Goal: Entertainment & Leisure: Consume media (video, audio)

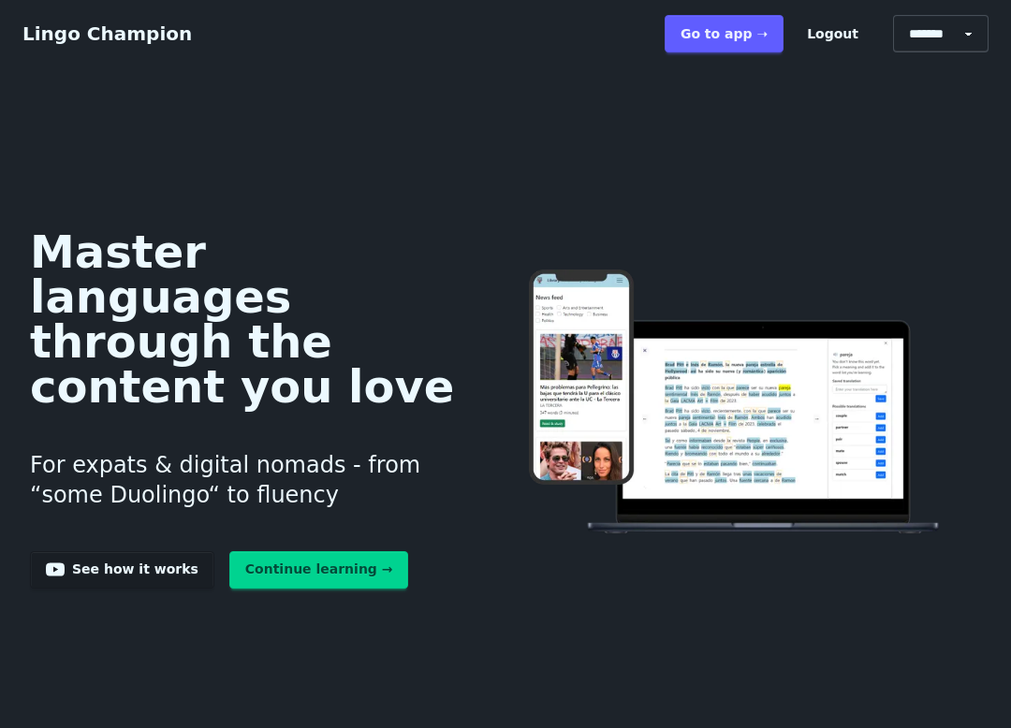
click at [745, 42] on link "Go to app ➝" at bounding box center [724, 33] width 119 height 37
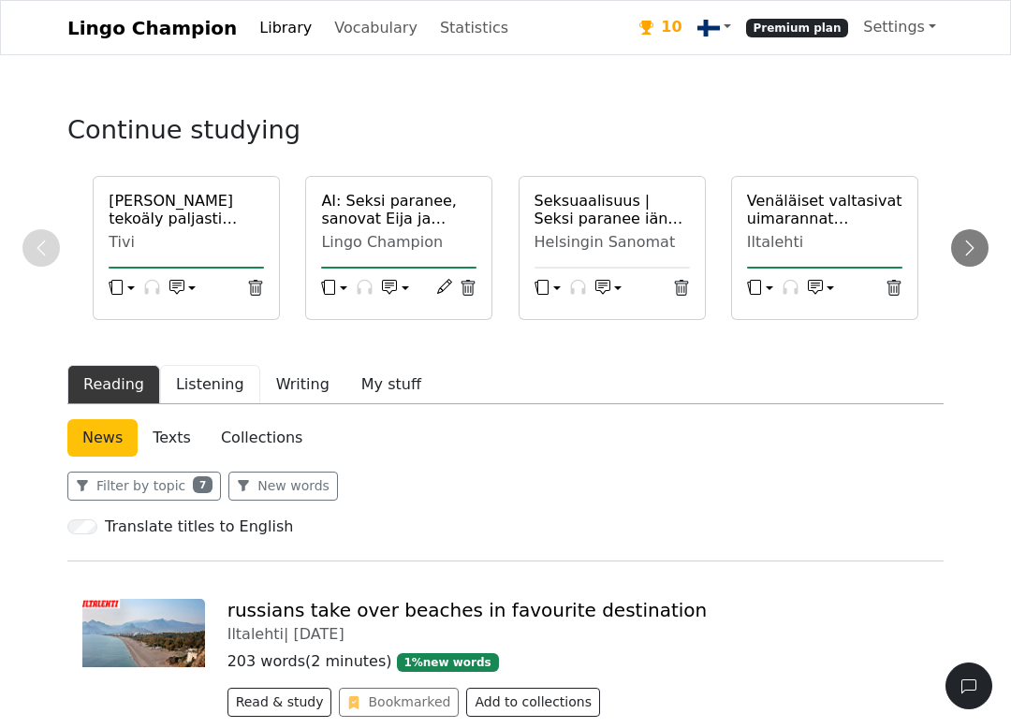
click at [180, 378] on button "Listening" at bounding box center [210, 384] width 100 height 39
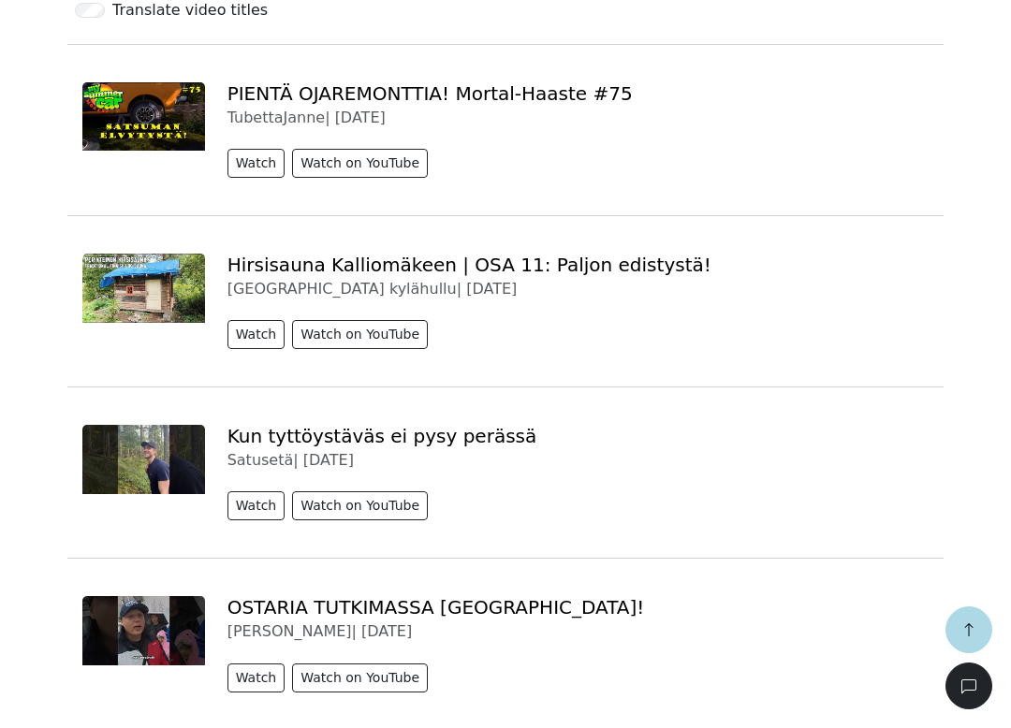
scroll to position [563, 0]
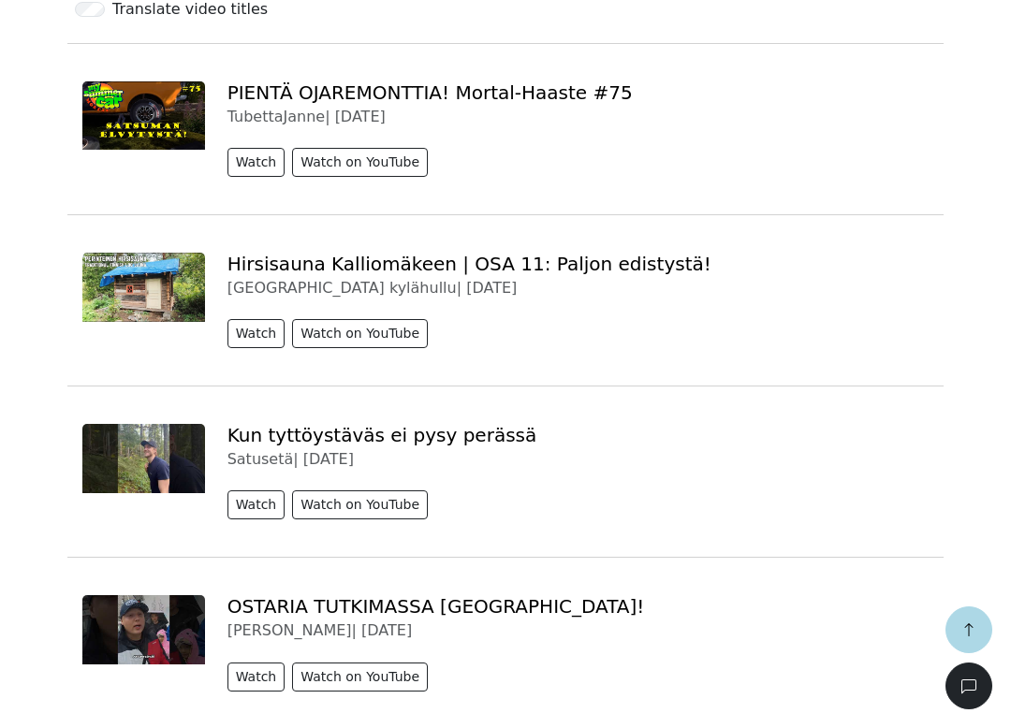
click at [237, 330] on button "Watch" at bounding box center [257, 333] width 58 height 29
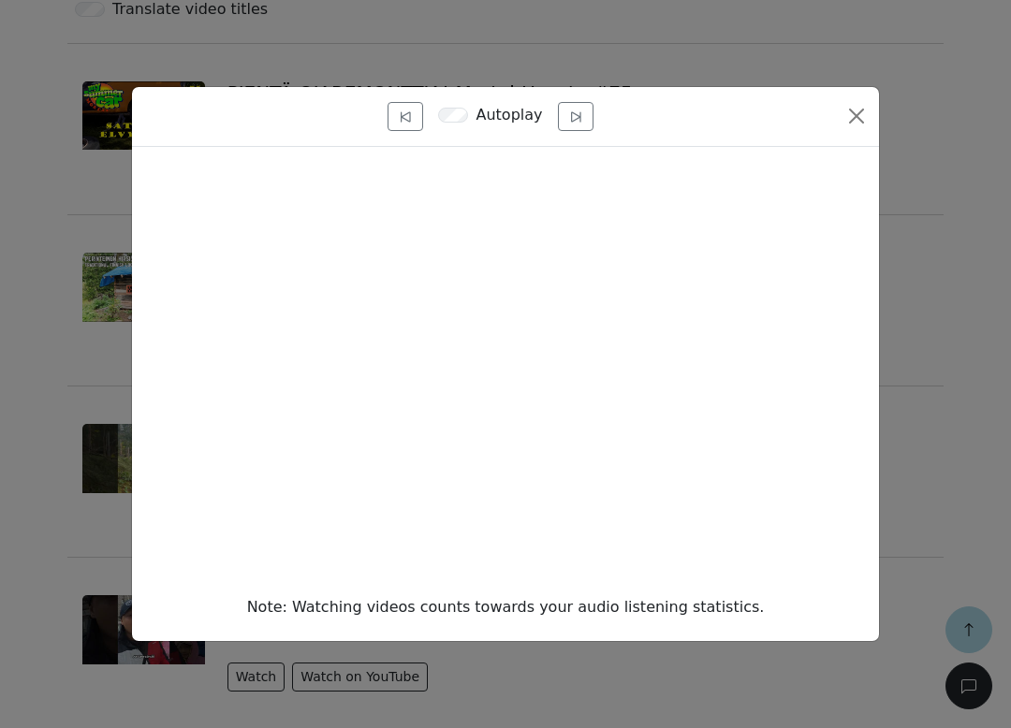
click at [858, 117] on button "Close" at bounding box center [857, 116] width 30 height 30
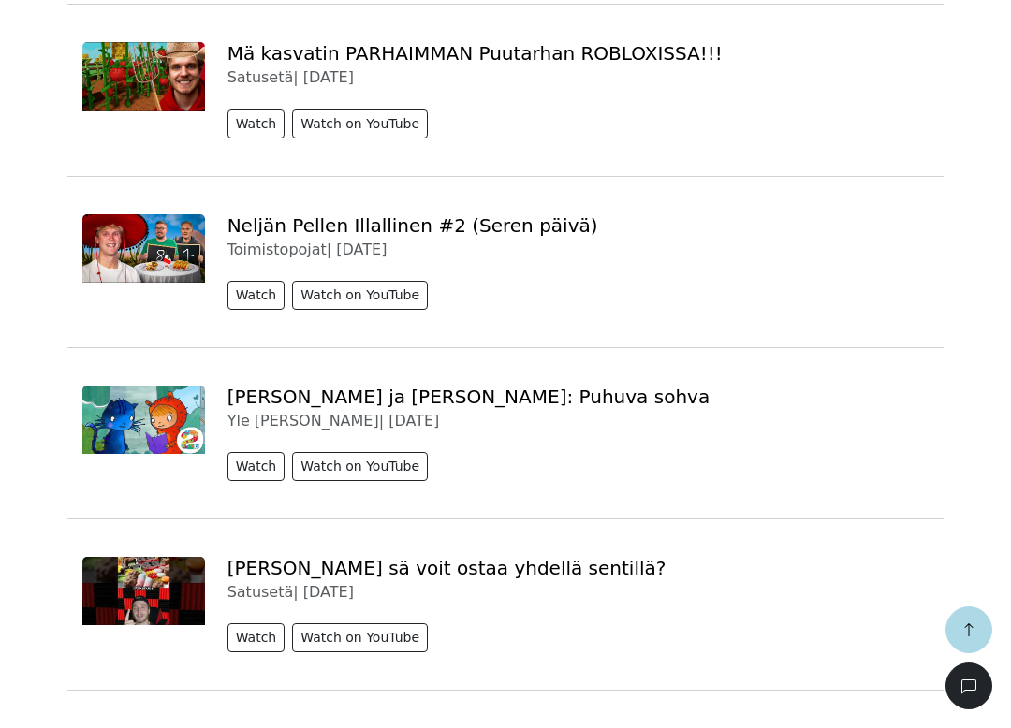
scroll to position [1994, 0]
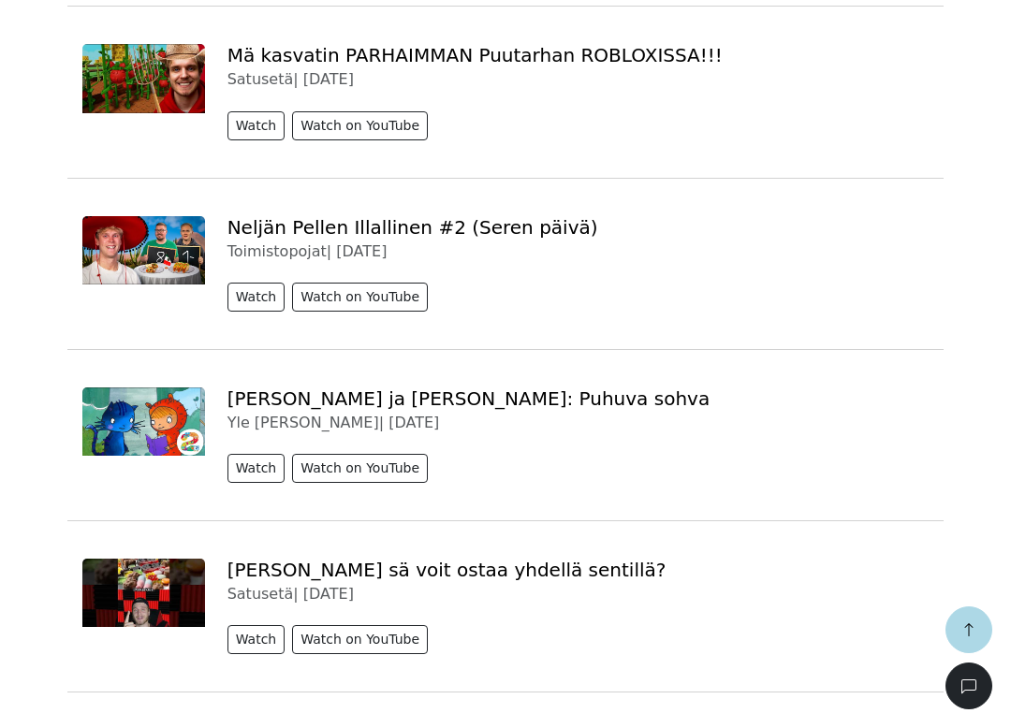
click at [247, 468] on button "Watch" at bounding box center [257, 468] width 58 height 29
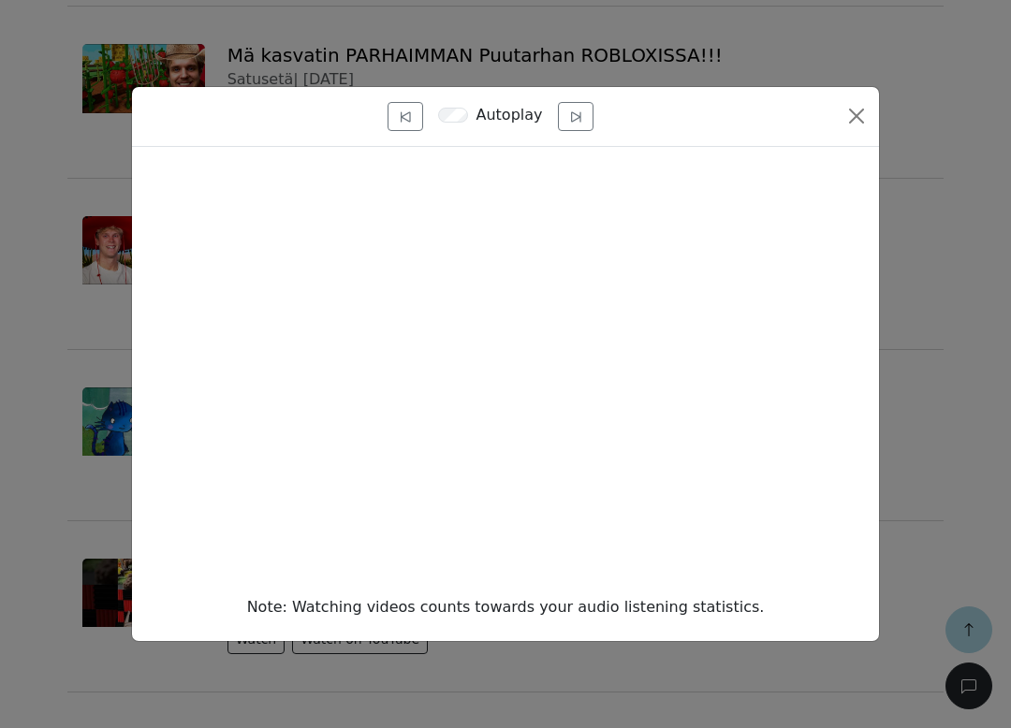
click at [844, 124] on button "Close" at bounding box center [857, 116] width 30 height 30
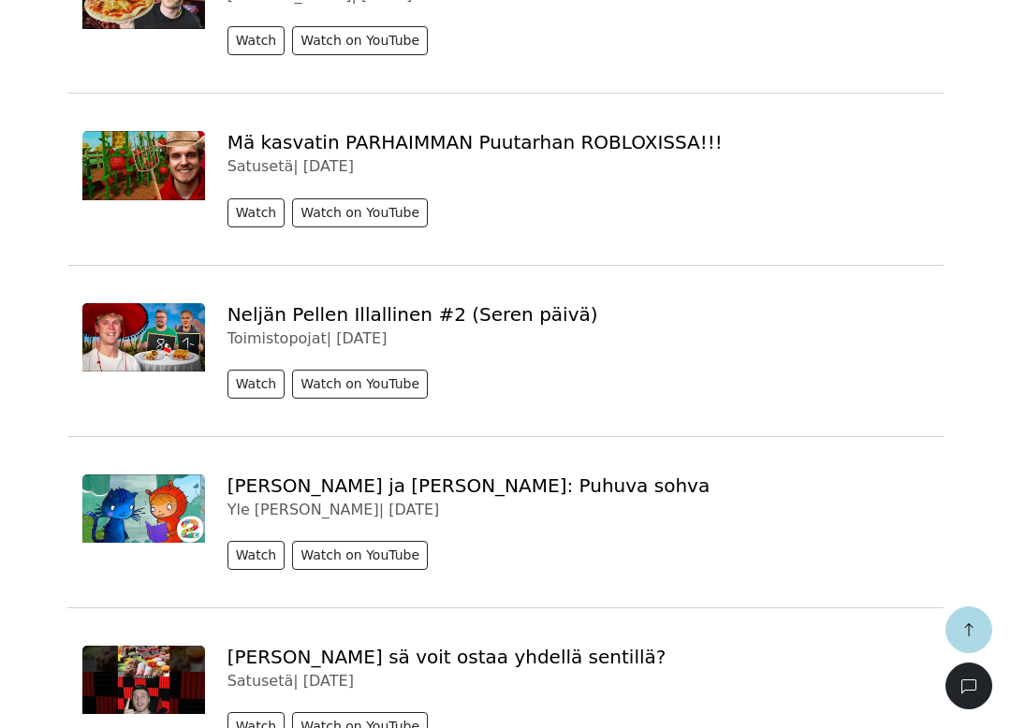
scroll to position [1904, 0]
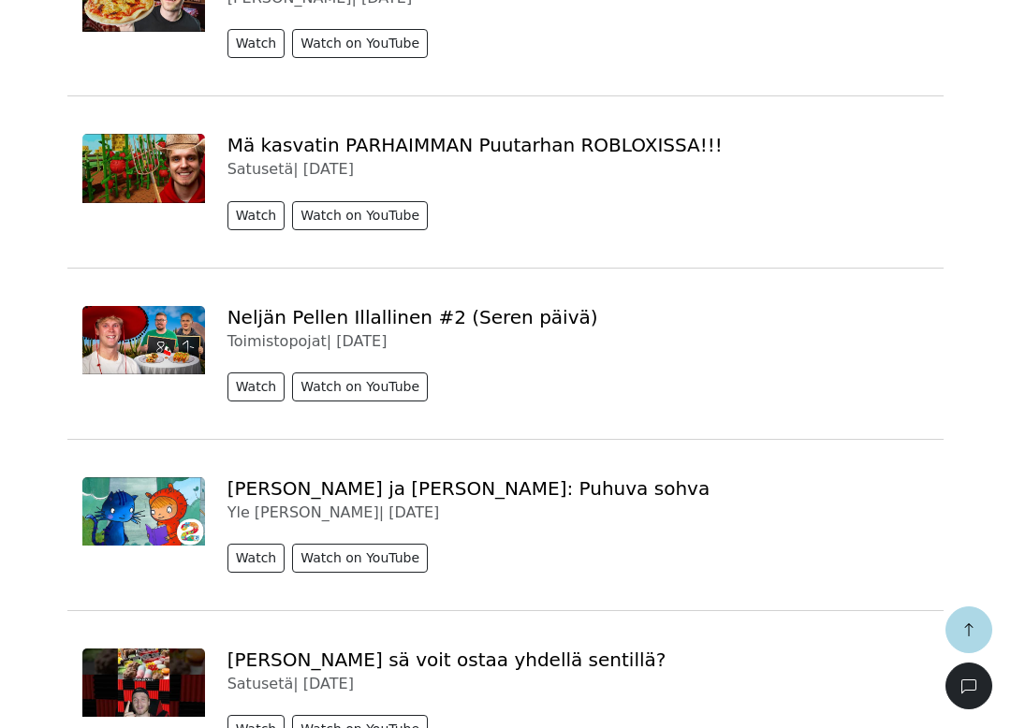
click at [244, 216] on button "Watch" at bounding box center [257, 215] width 58 height 29
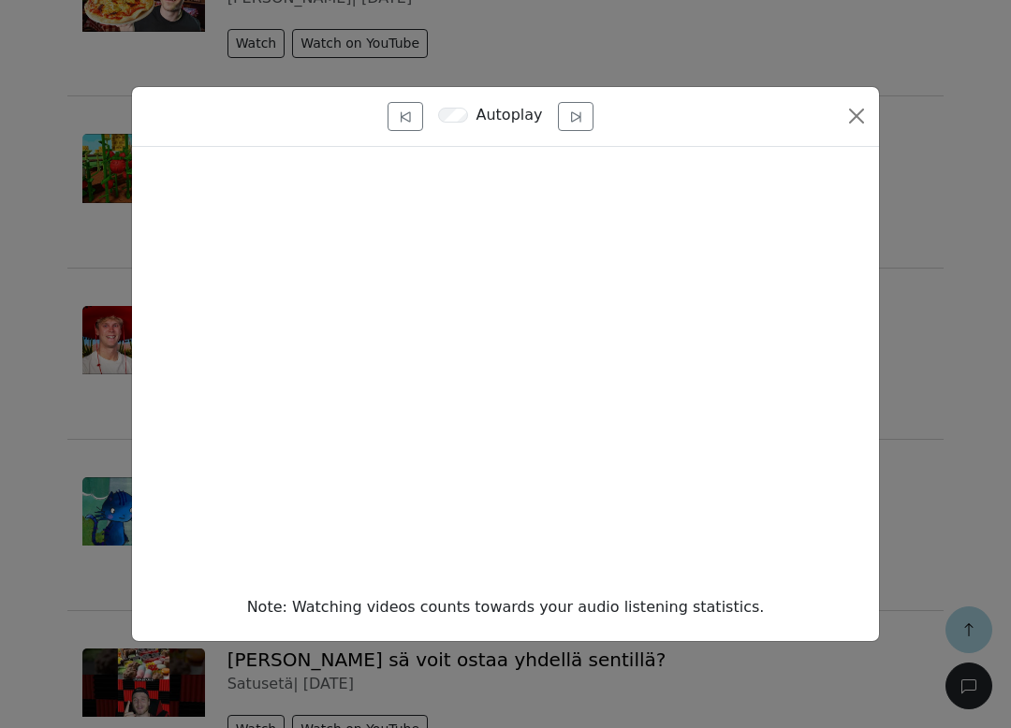
click at [848, 123] on button "Close" at bounding box center [857, 116] width 30 height 30
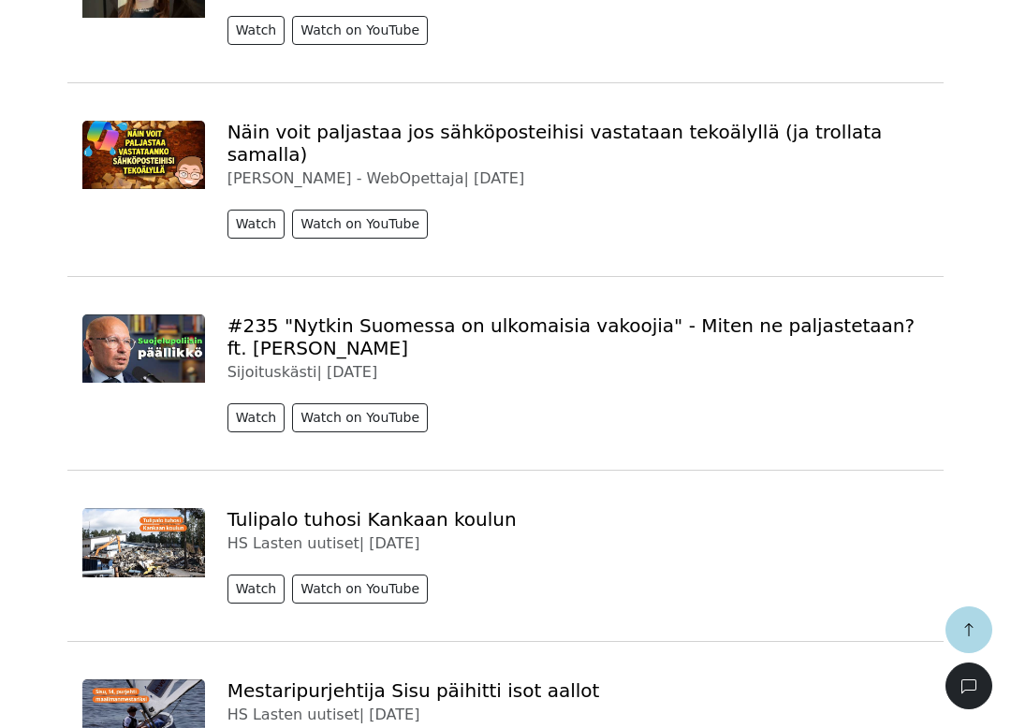
scroll to position [3122, 0]
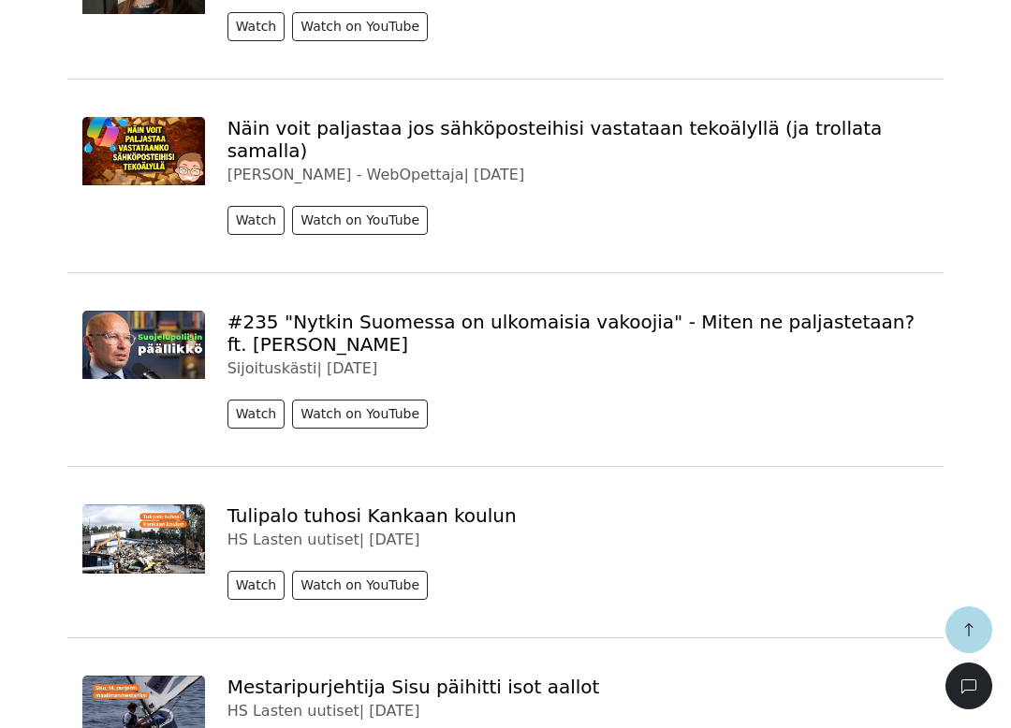
click at [244, 206] on button "Watch" at bounding box center [257, 220] width 58 height 29
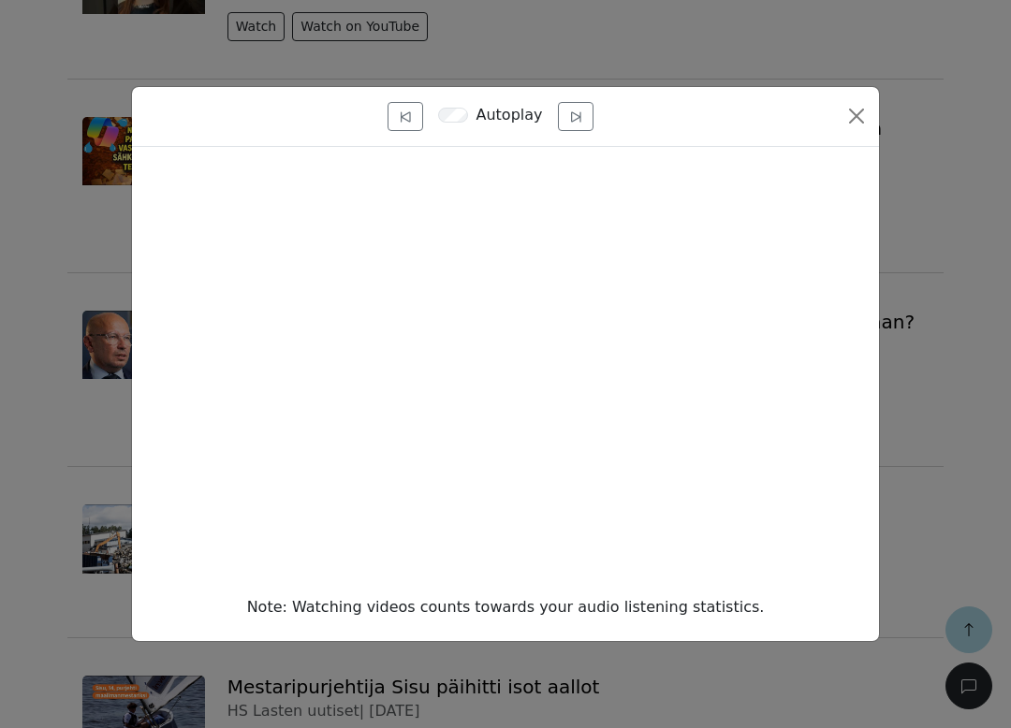
click at [864, 118] on button "Close" at bounding box center [857, 116] width 30 height 30
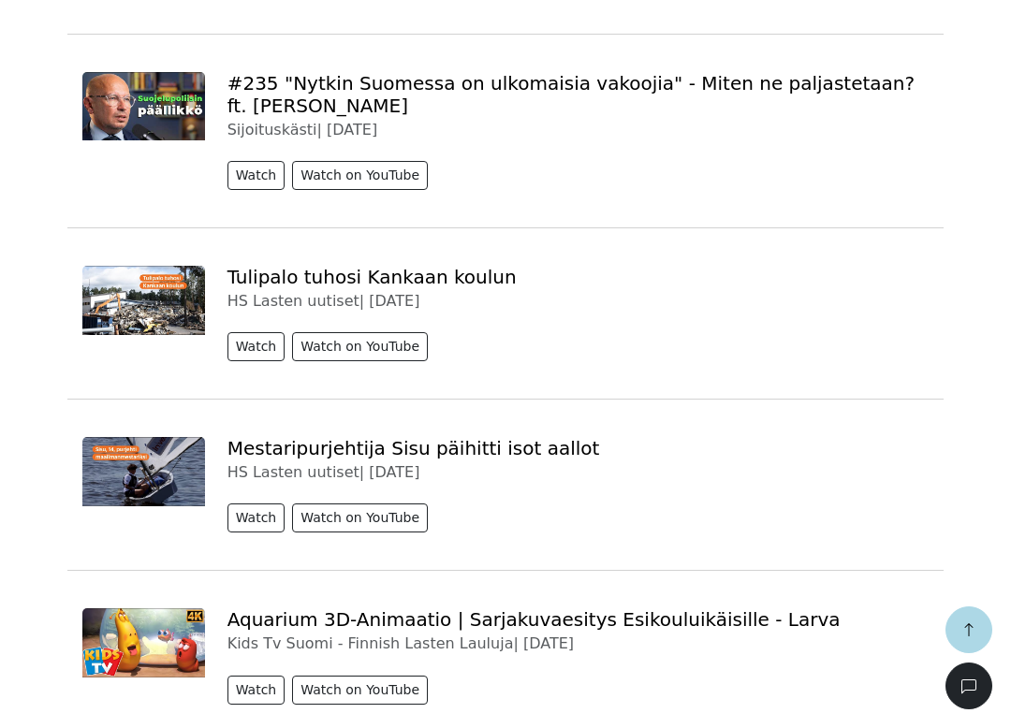
scroll to position [3362, 0]
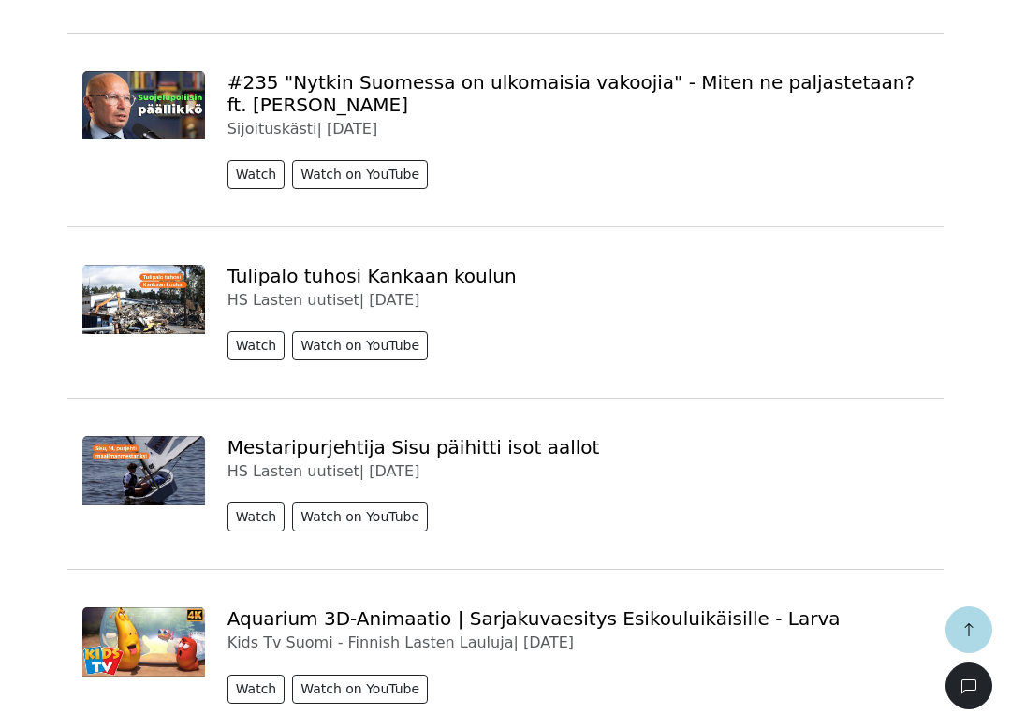
click at [239, 331] on button "Watch" at bounding box center [257, 345] width 58 height 29
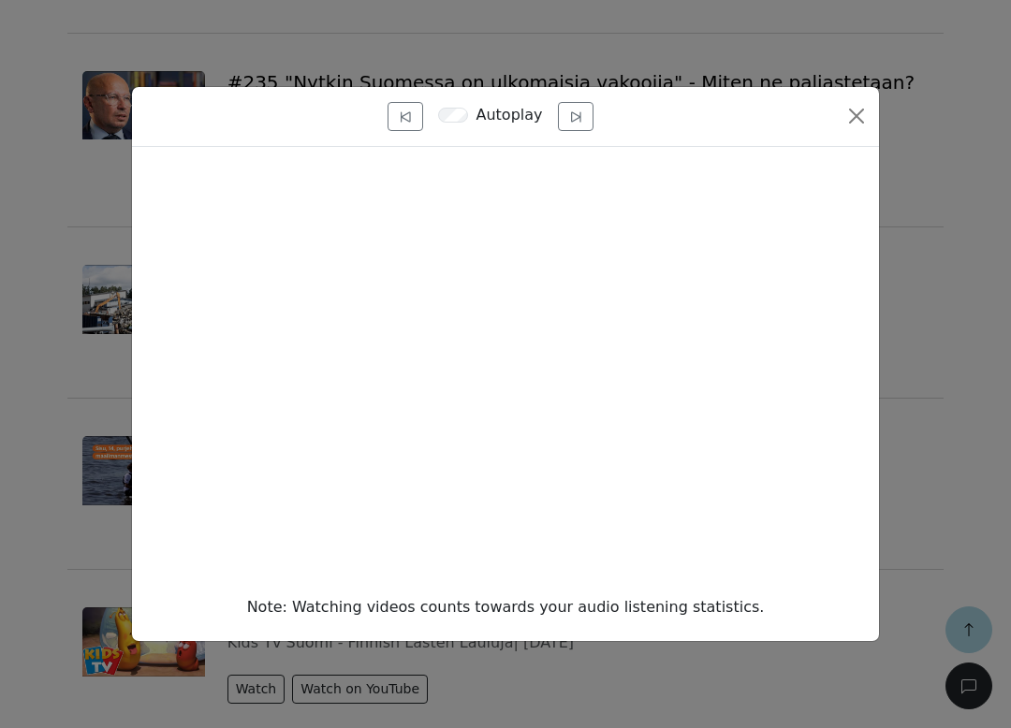
click at [859, 122] on button "Close" at bounding box center [857, 116] width 30 height 30
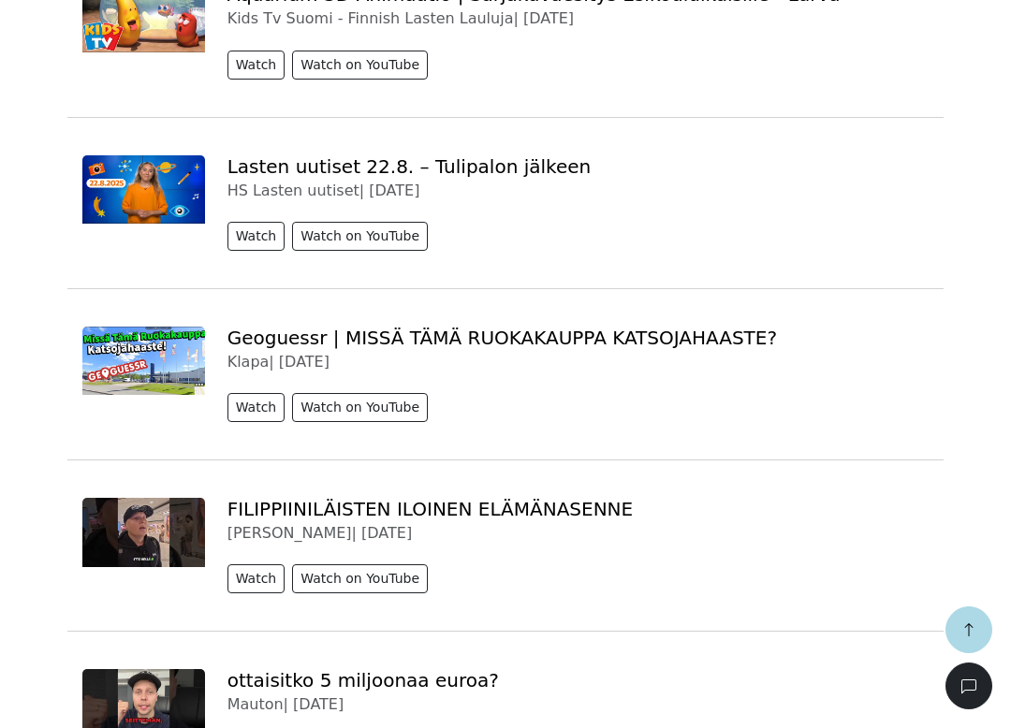
scroll to position [3987, 0]
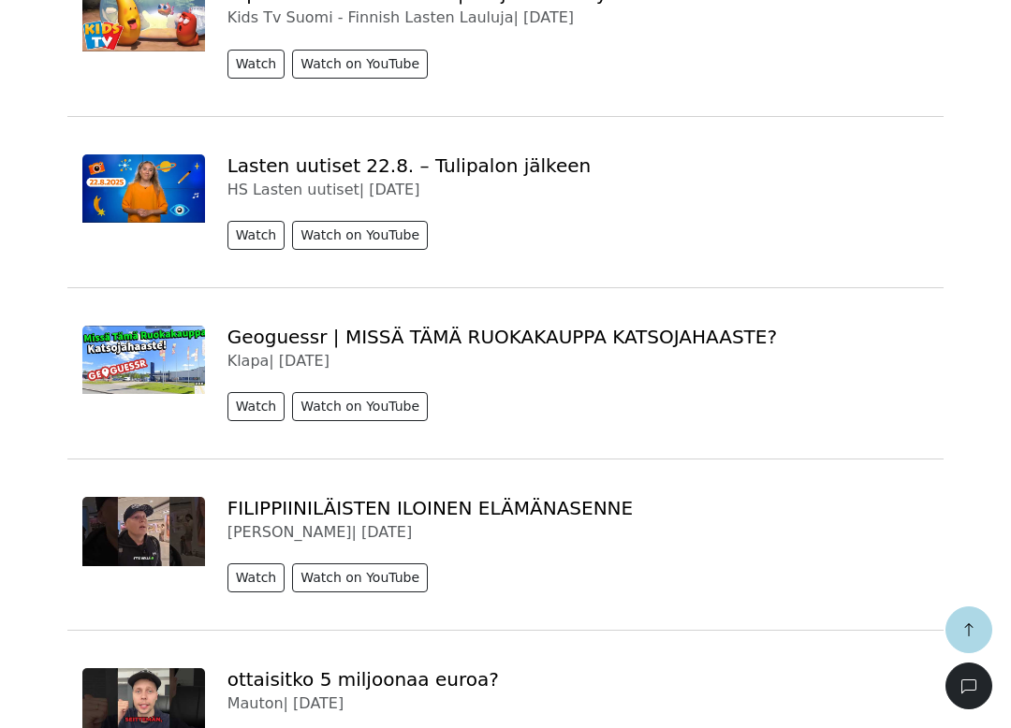
click at [249, 221] on button "Watch" at bounding box center [257, 235] width 58 height 29
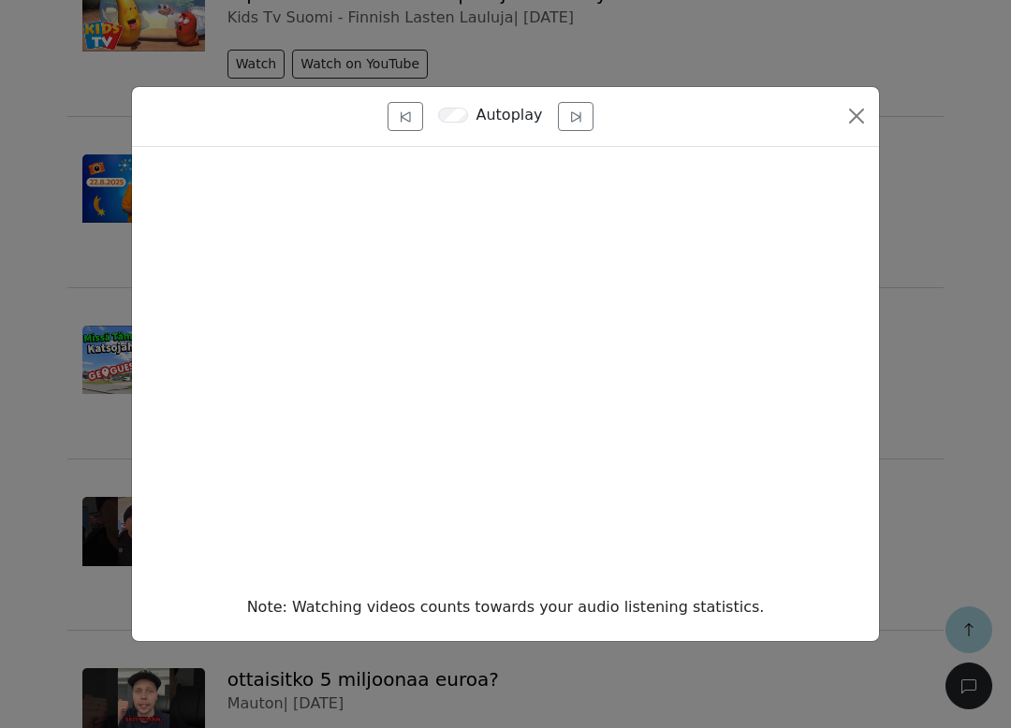
click at [842, 108] on button "Close" at bounding box center [857, 116] width 30 height 30
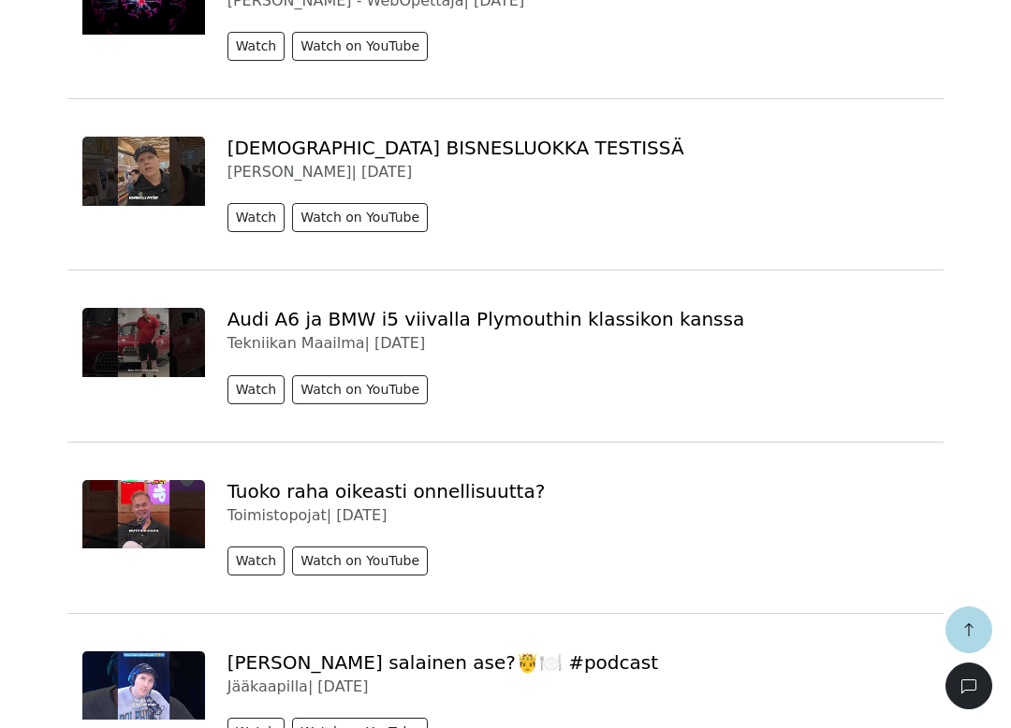
scroll to position [6429, 0]
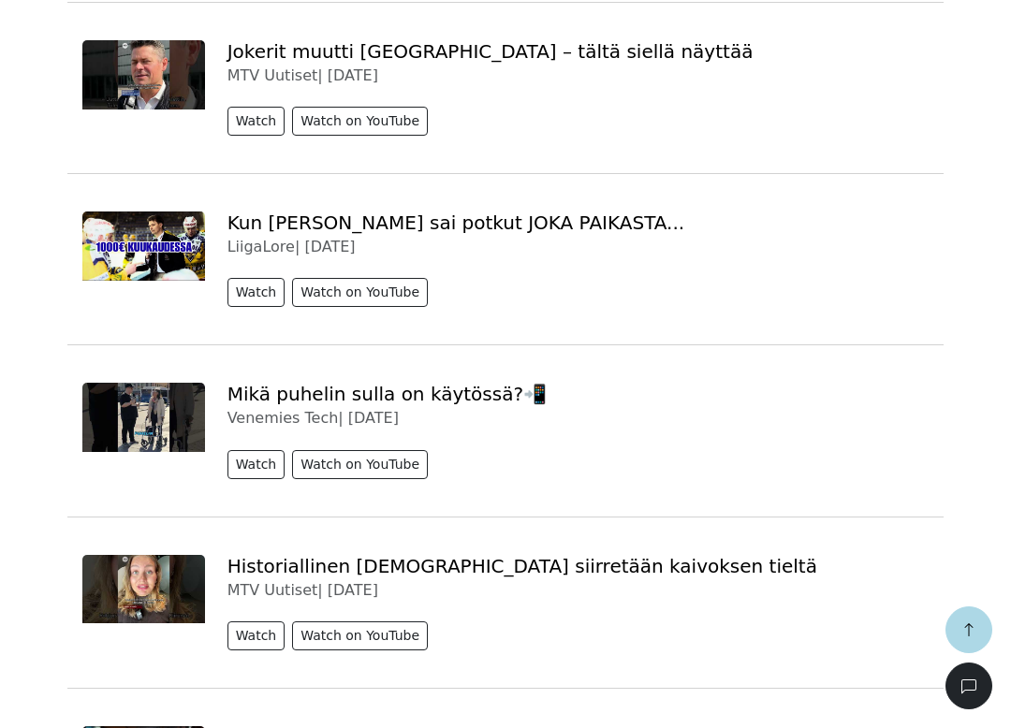
click at [962, 628] on icon "button" at bounding box center [968, 630] width 15 height 15
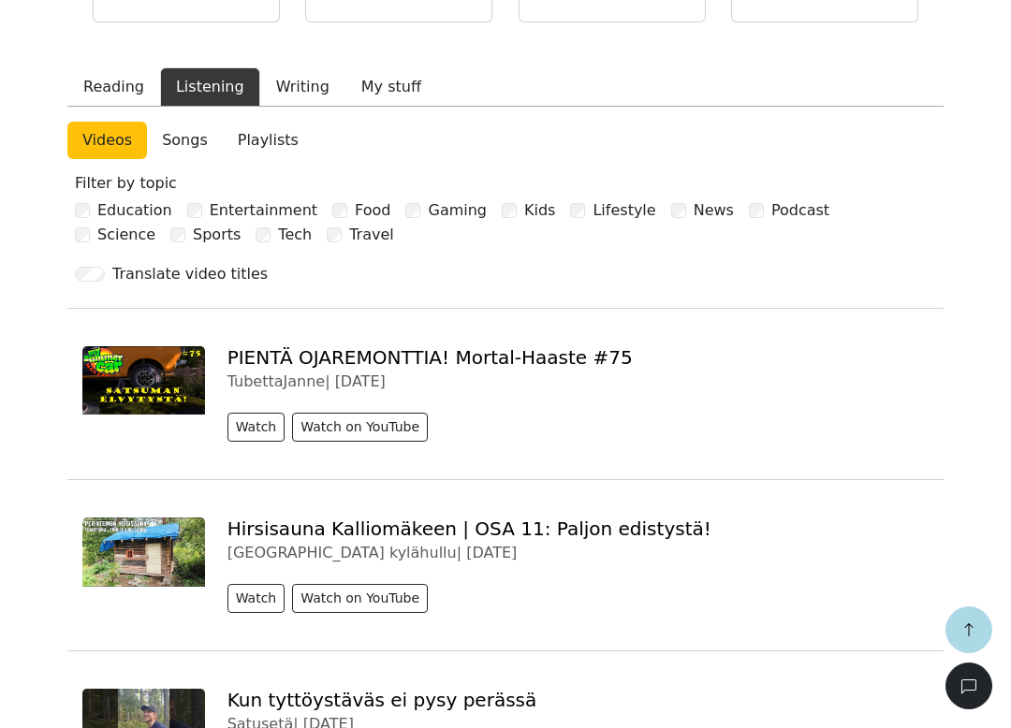
scroll to position [0, 0]
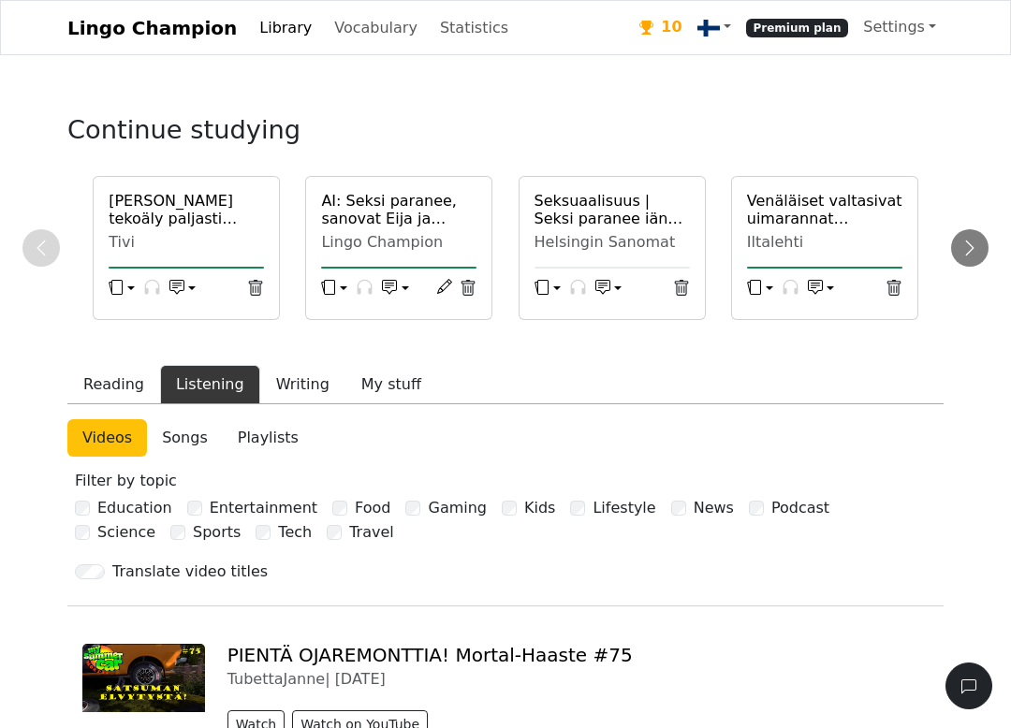
click at [433, 31] on link "Statistics" at bounding box center [474, 27] width 83 height 37
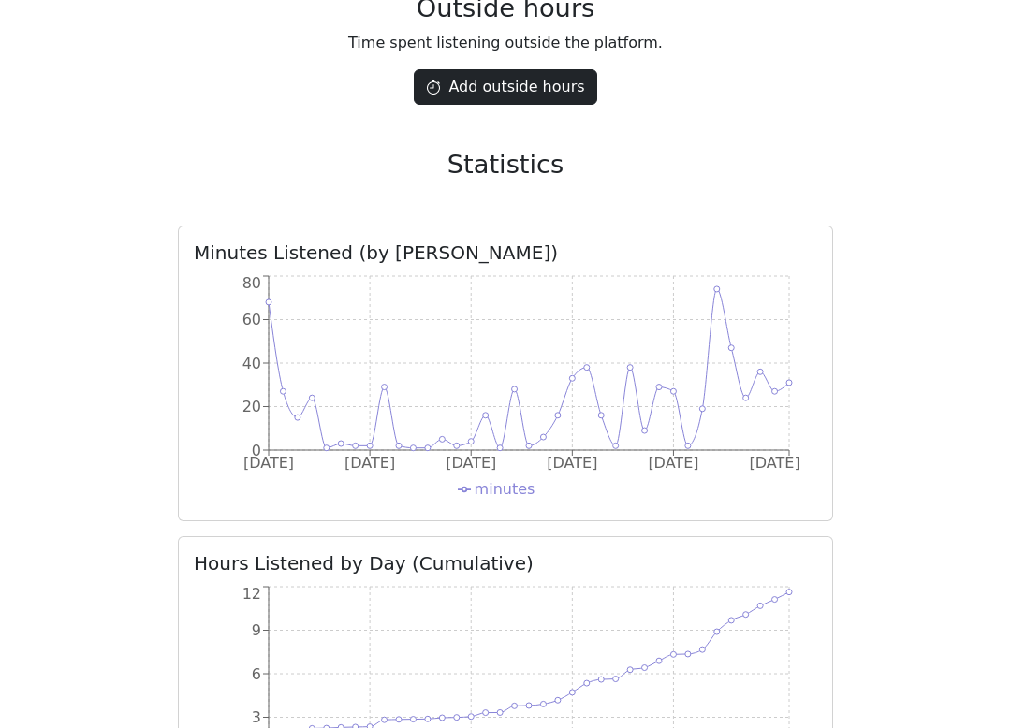
scroll to position [3372, 0]
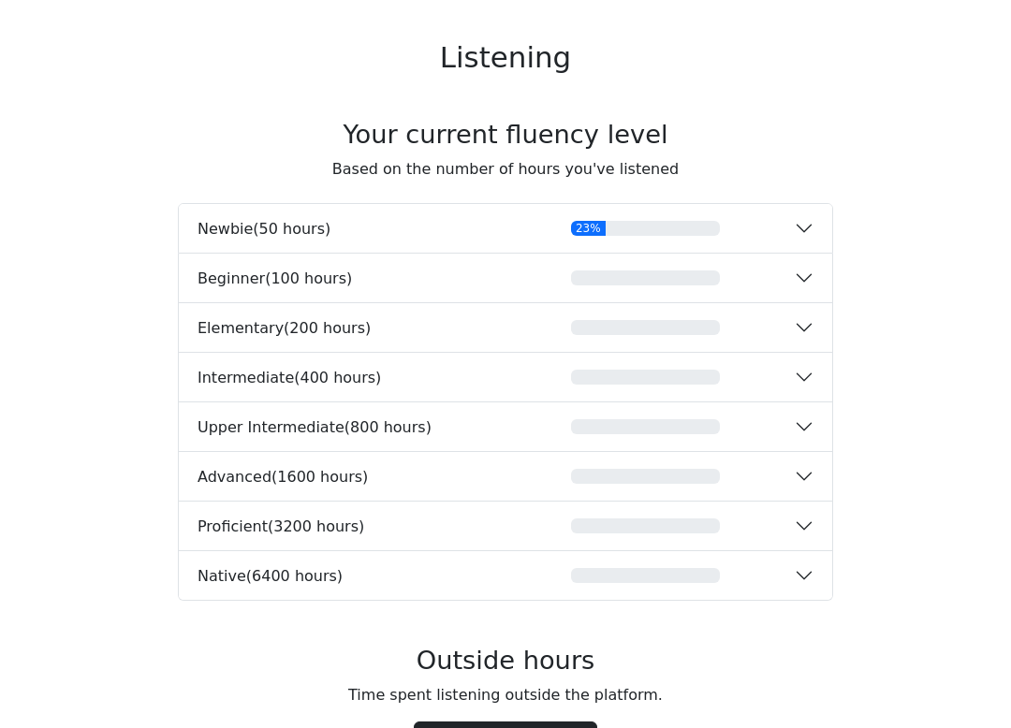
scroll to position [2705, 0]
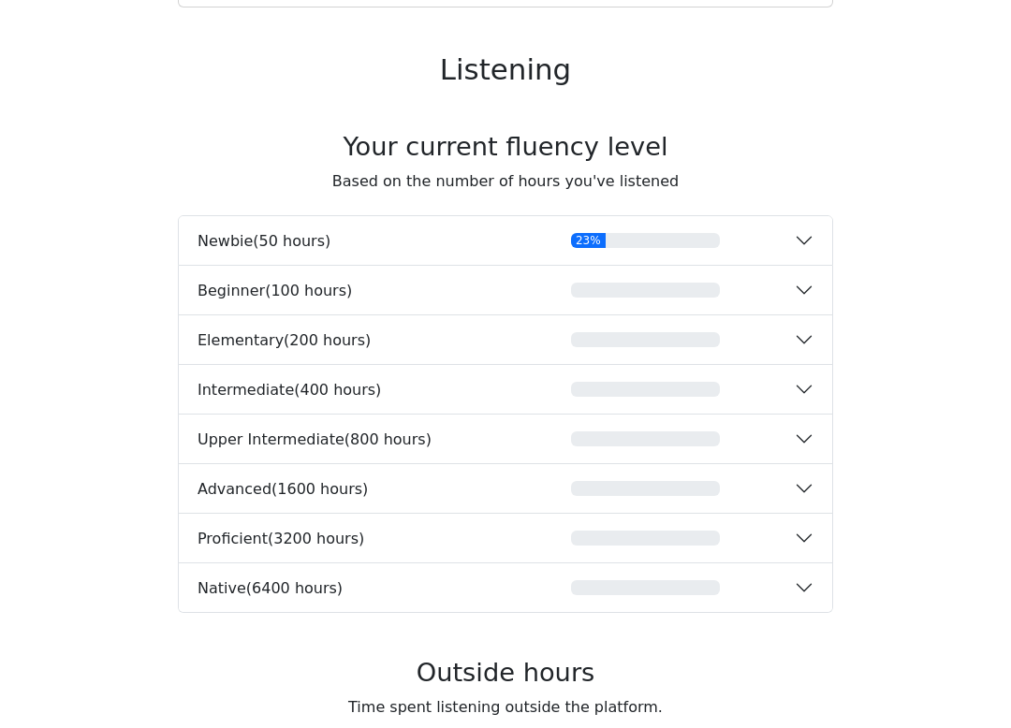
click at [799, 247] on button "Newbie ( 50 hours ) 23%" at bounding box center [505, 240] width 653 height 49
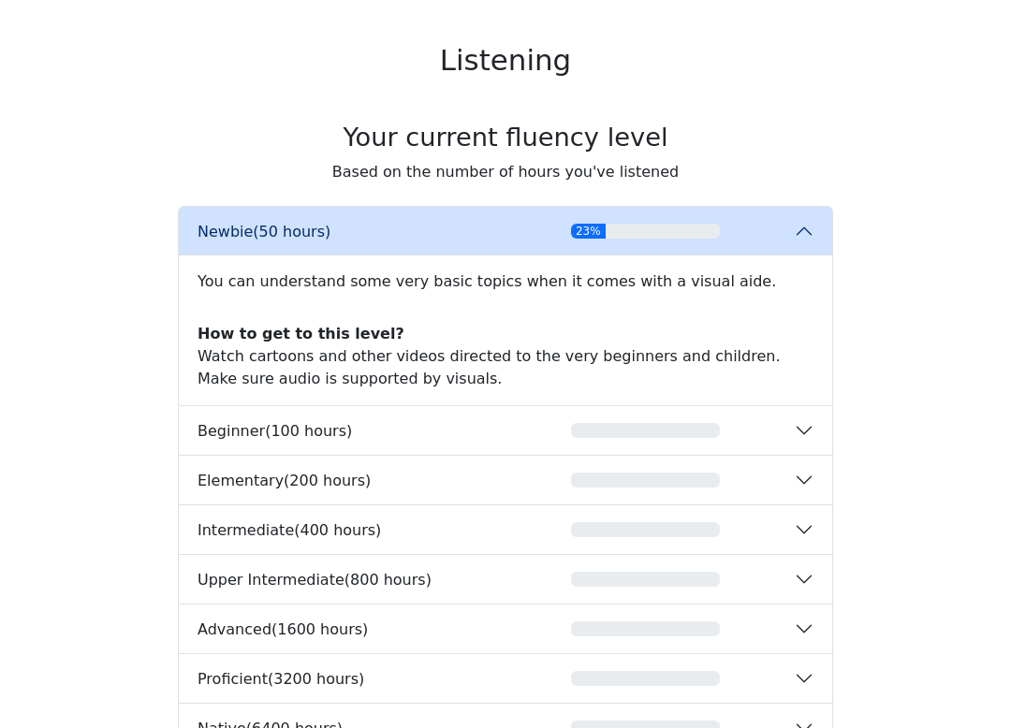
click at [797, 420] on button "Beginner ( 100 hours )" at bounding box center [505, 430] width 653 height 49
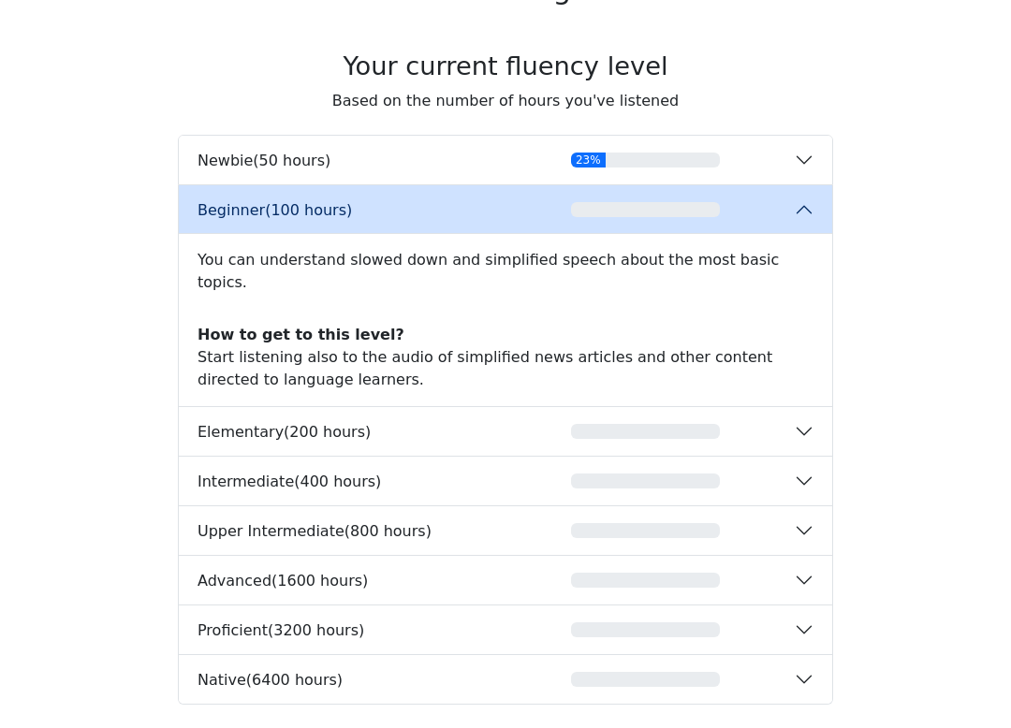
scroll to position [2787, 0]
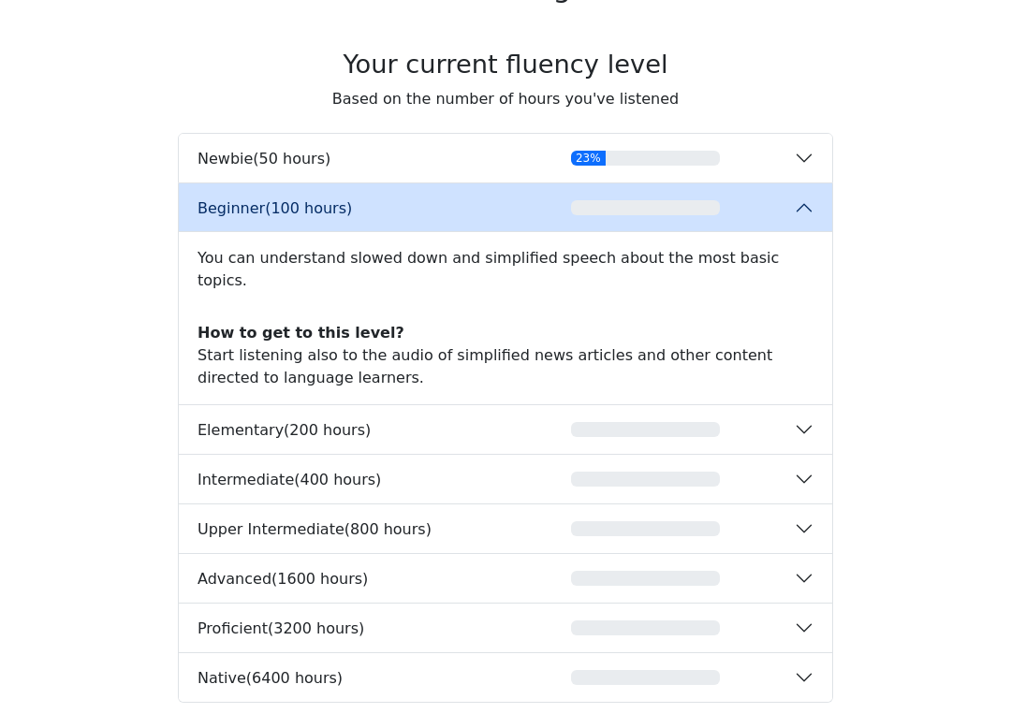
click at [777, 422] on div "button" at bounding box center [645, 429] width 299 height 15
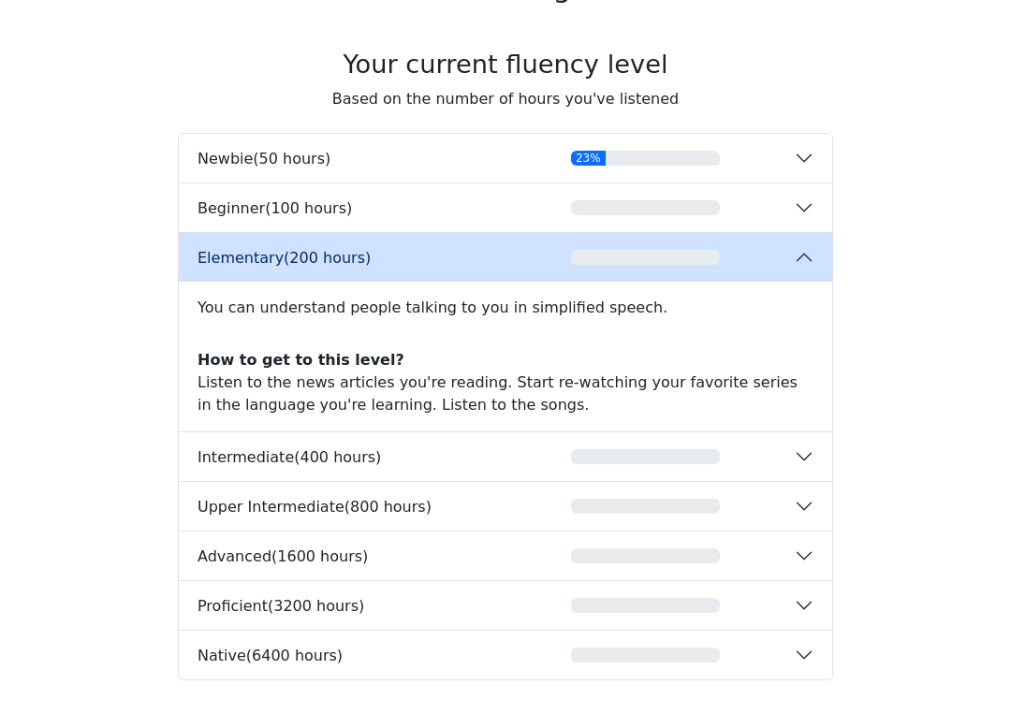
click at [797, 457] on button "Intermediate ( 400 hours )" at bounding box center [505, 457] width 653 height 49
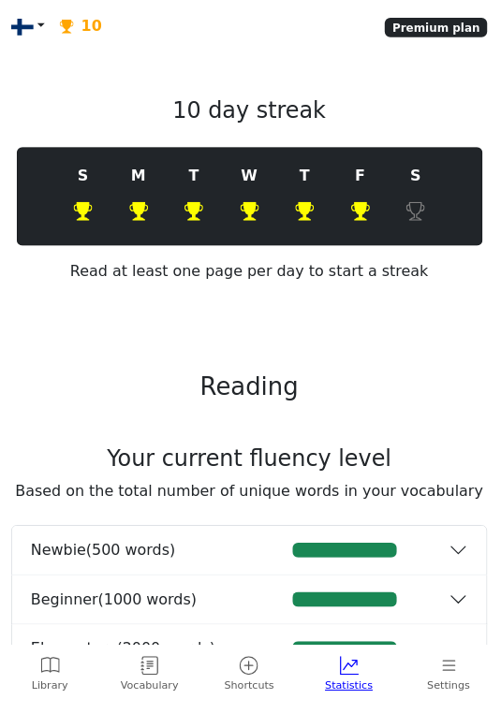
scroll to position [82, 0]
